Goal: Use online tool/utility: Utilize a website feature to perform a specific function

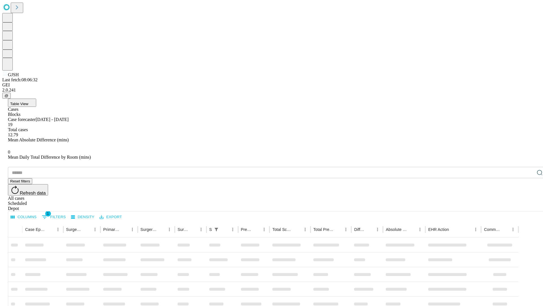
click at [28, 102] on span "Table View" at bounding box center [19, 104] width 18 height 4
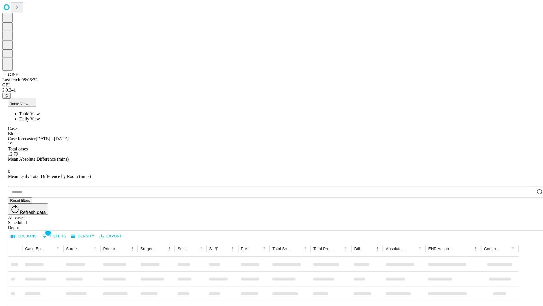
click at [40, 116] on span "Daily View" at bounding box center [29, 118] width 21 height 5
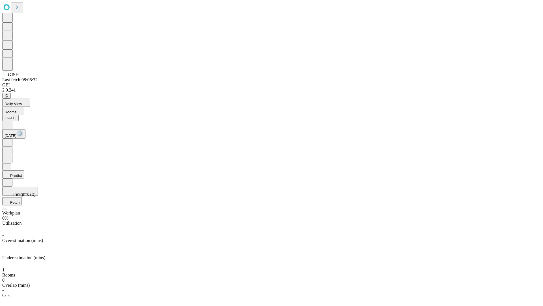
click at [24, 170] on button "Predict" at bounding box center [13, 174] width 22 height 8
